Goal: Information Seeking & Learning: Learn about a topic

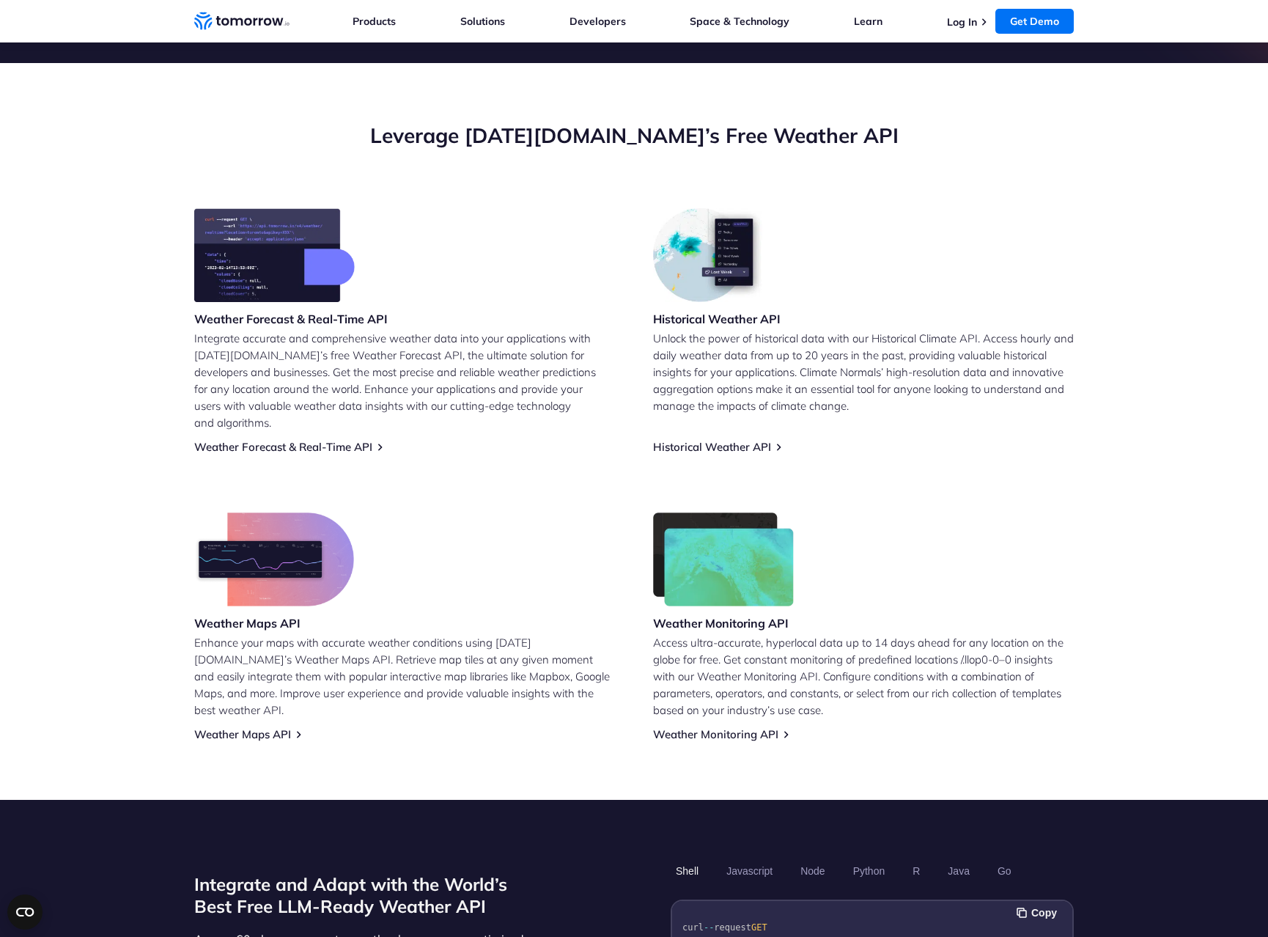
scroll to position [490, 0]
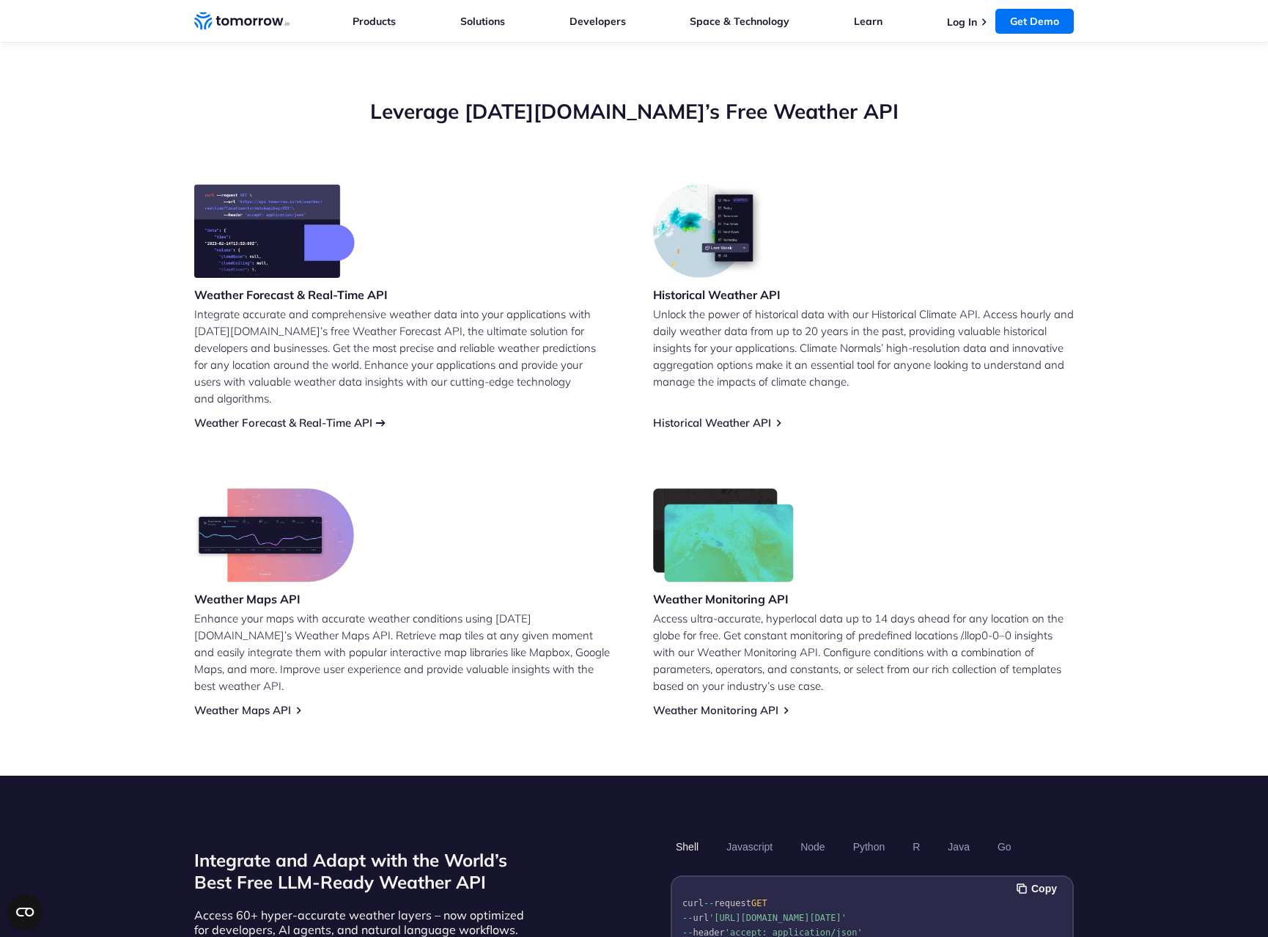
click at [314, 416] on link "Weather Forecast & Real-Time API" at bounding box center [283, 423] width 178 height 14
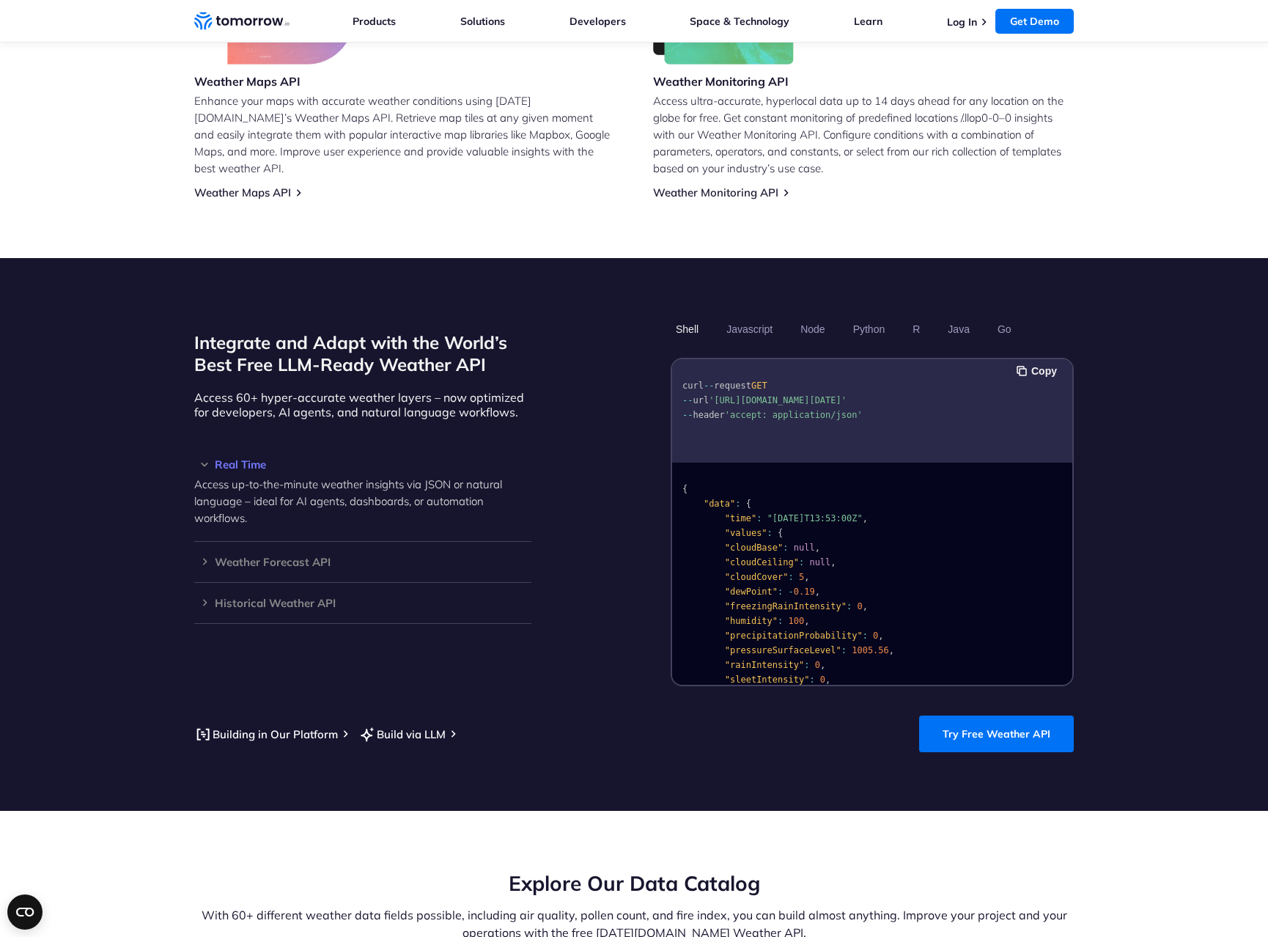
scroll to position [1100, 0]
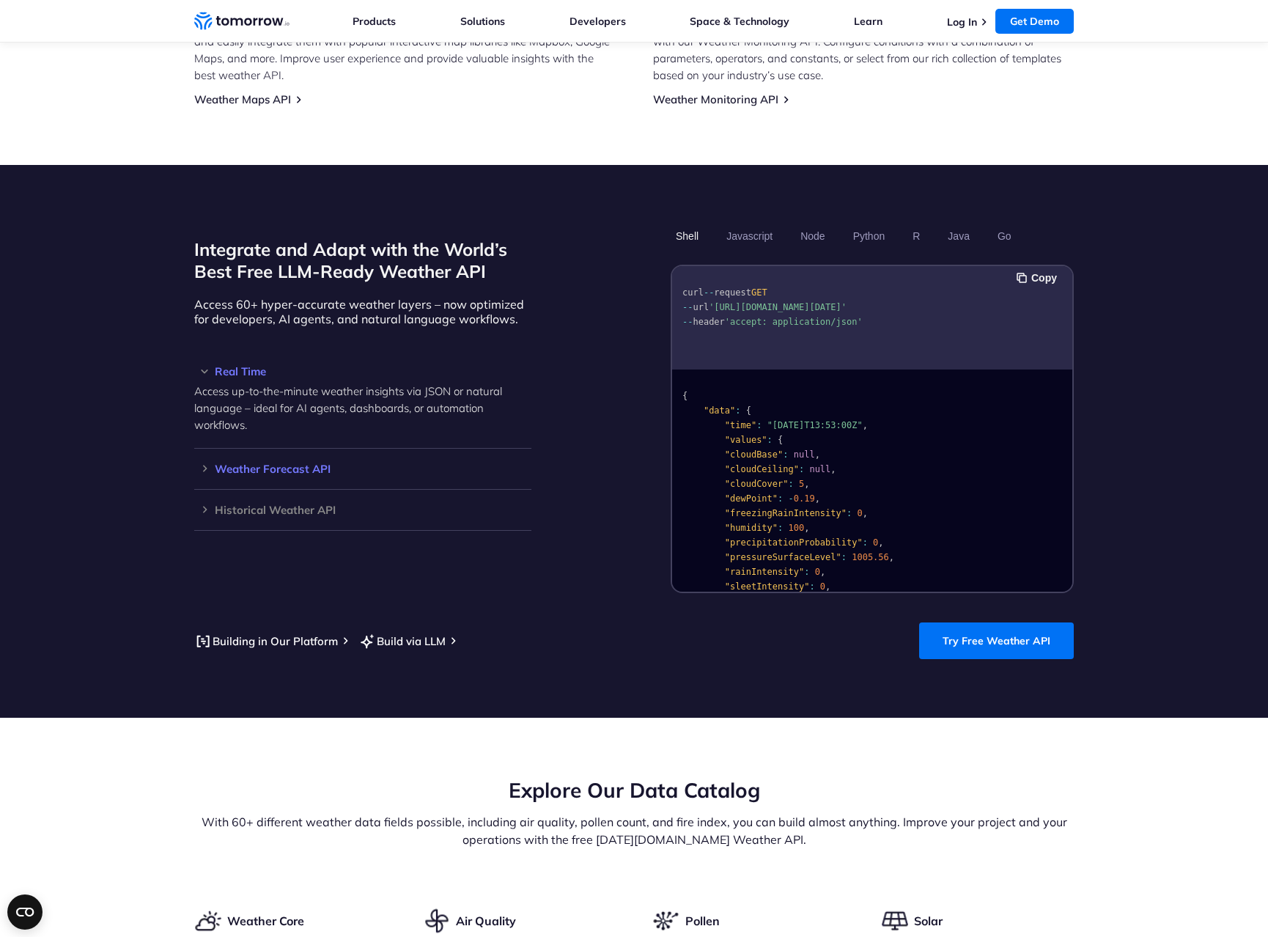
click at [293, 463] on h3 "Weather Forecast API" at bounding box center [362, 468] width 337 height 11
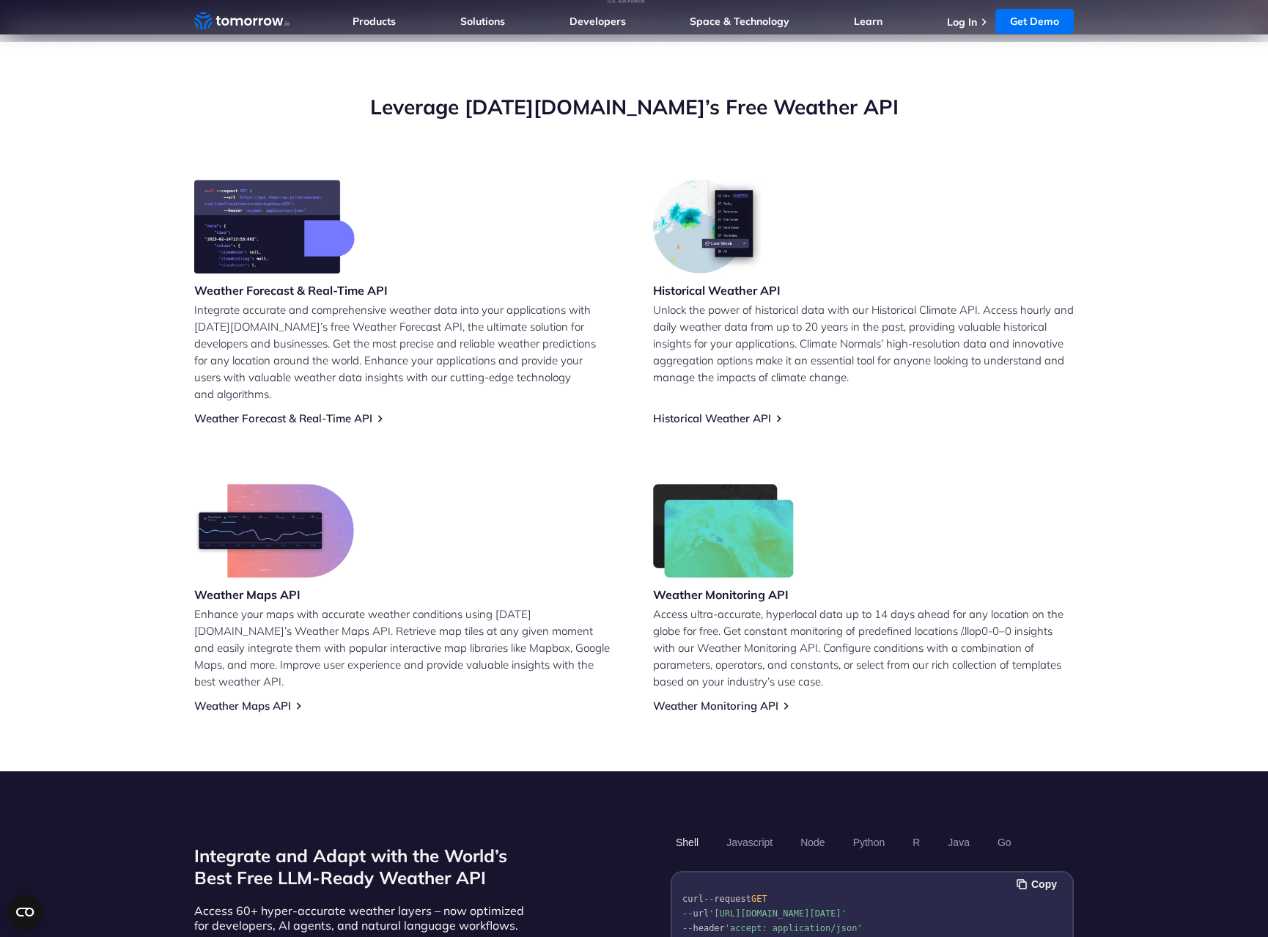
scroll to position [245, 0]
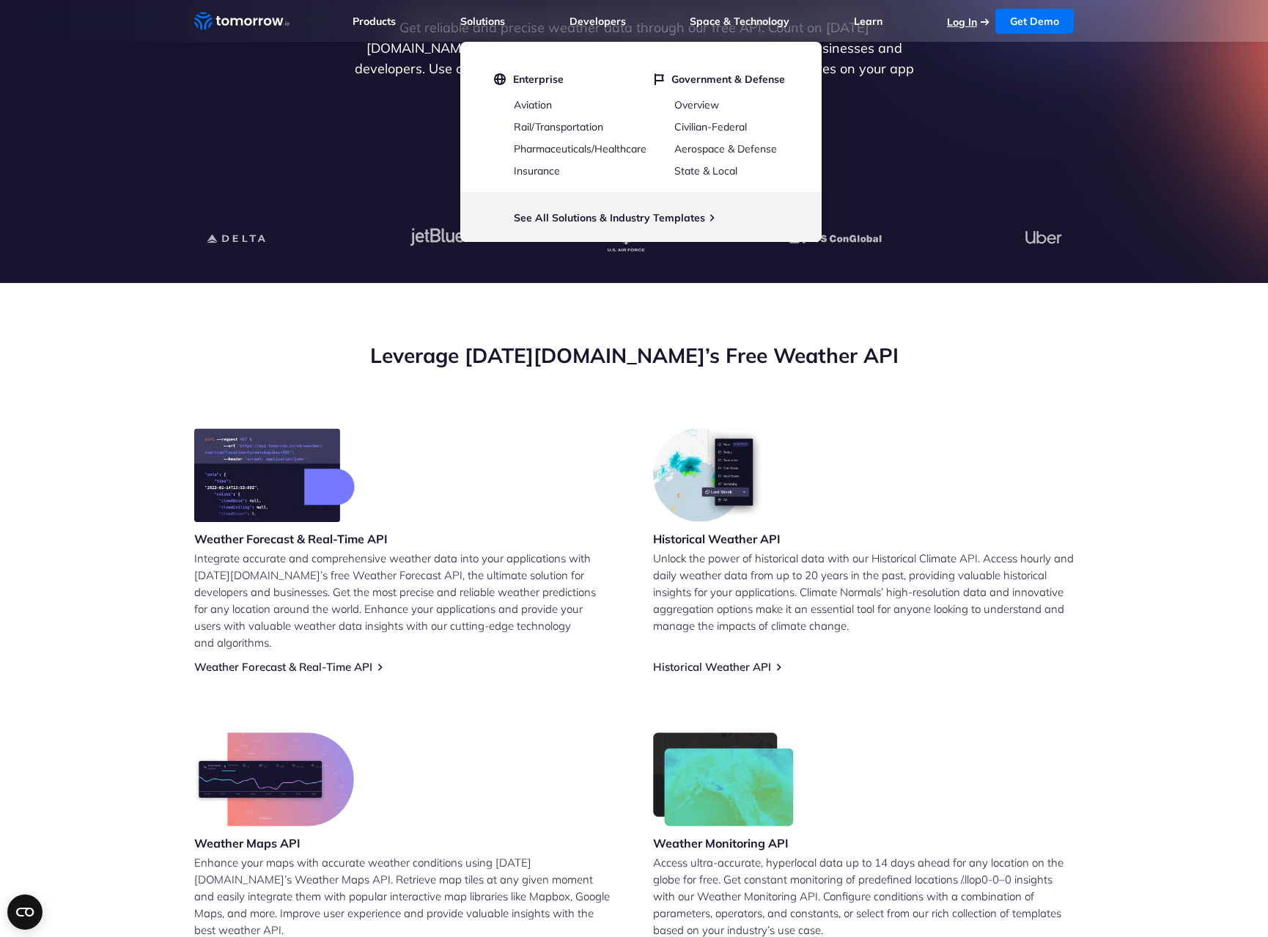
click at [961, 23] on link "Log In" at bounding box center [962, 21] width 30 height 13
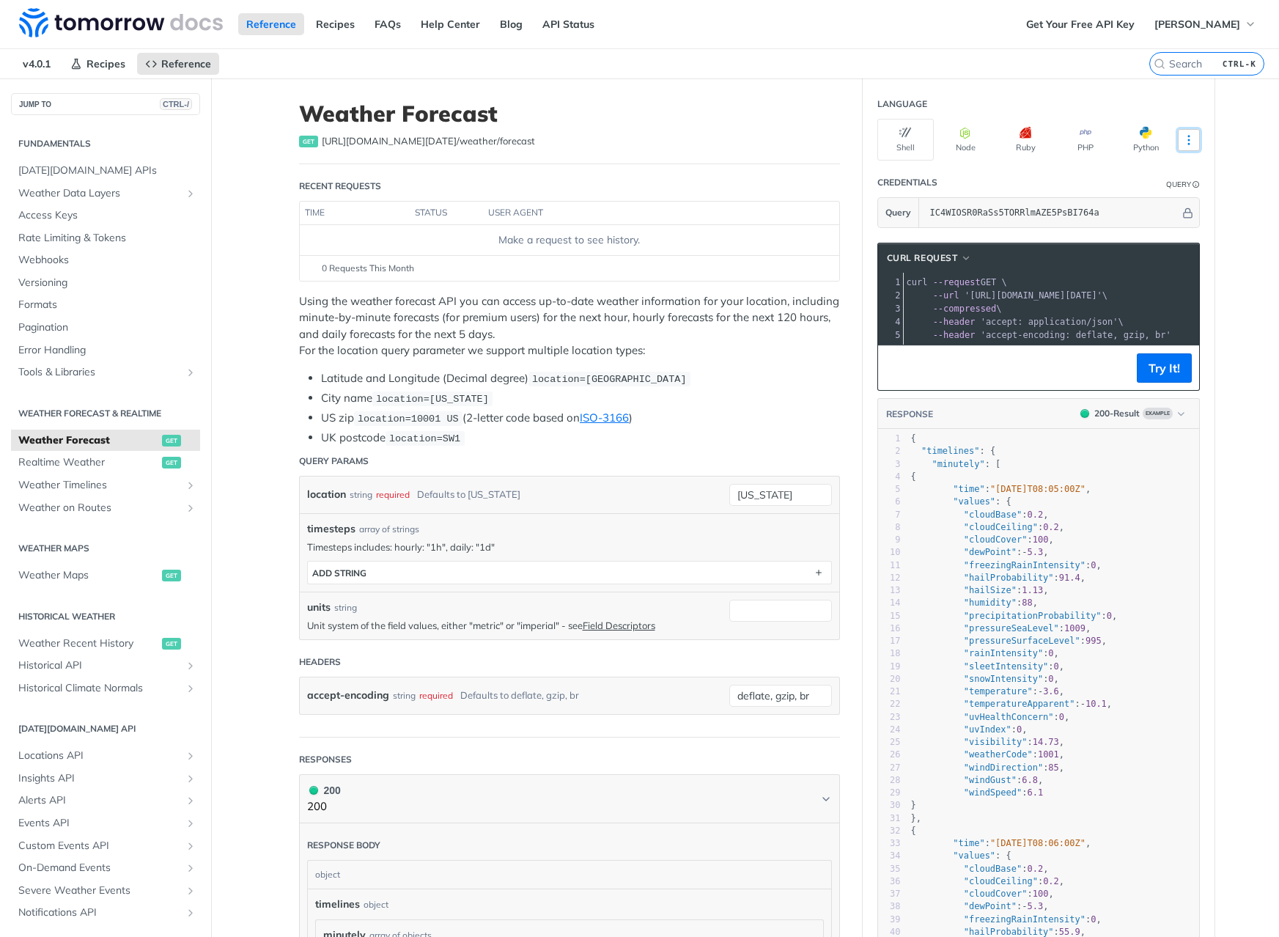
click at [1185, 136] on icon "More ellipsis" at bounding box center [1189, 139] width 13 height 13
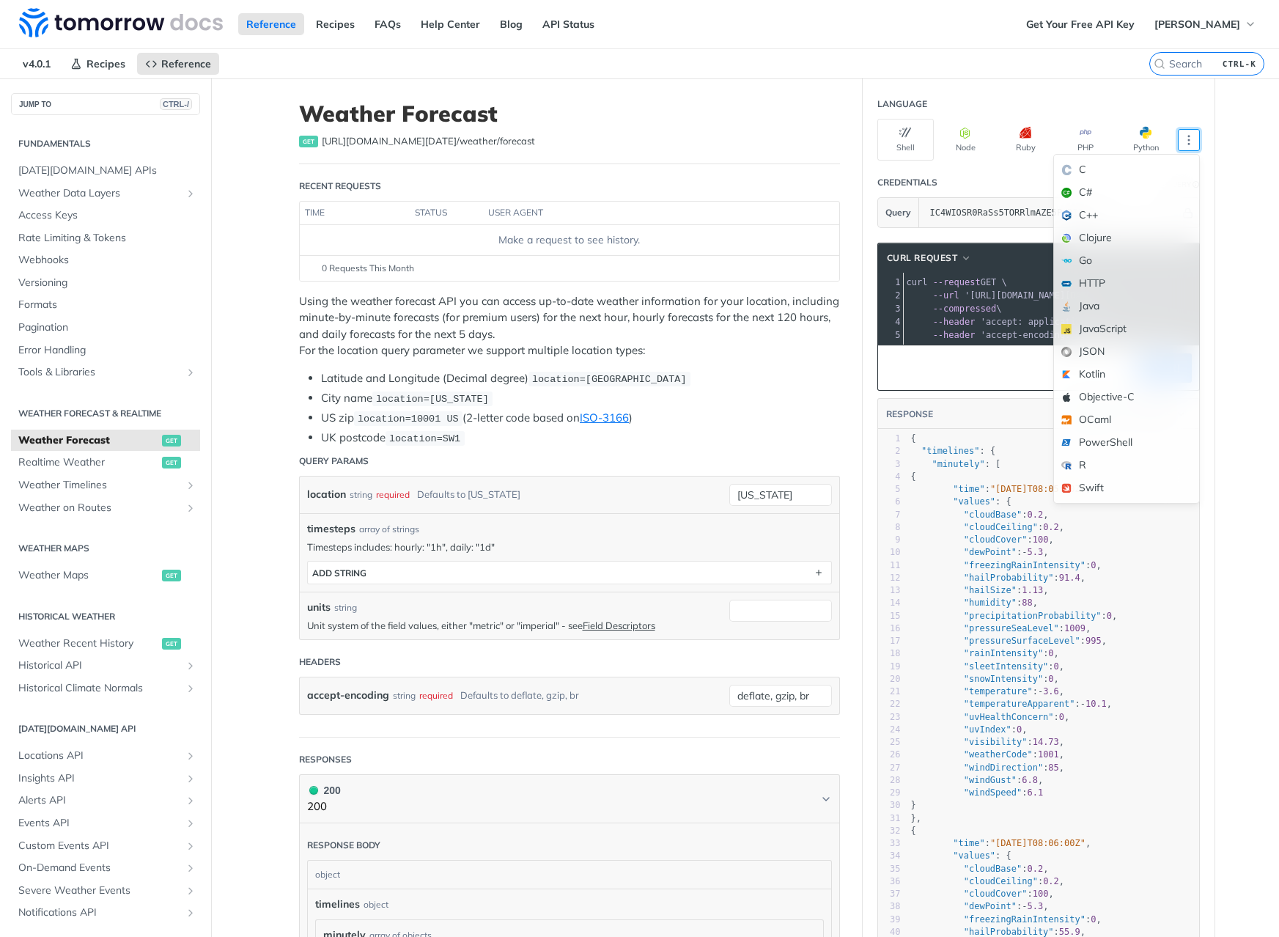
click at [690, 19] on div "Reference Recipes FAQs Help Center Blog API Status" at bounding box center [509, 24] width 1018 height 48
